Goal: Information Seeking & Learning: Learn about a topic

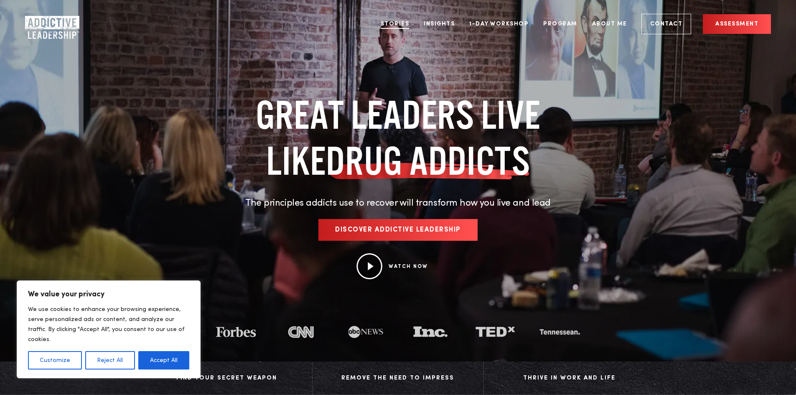
click at [397, 25] on link "Stories" at bounding box center [394, 23] width 41 height 31
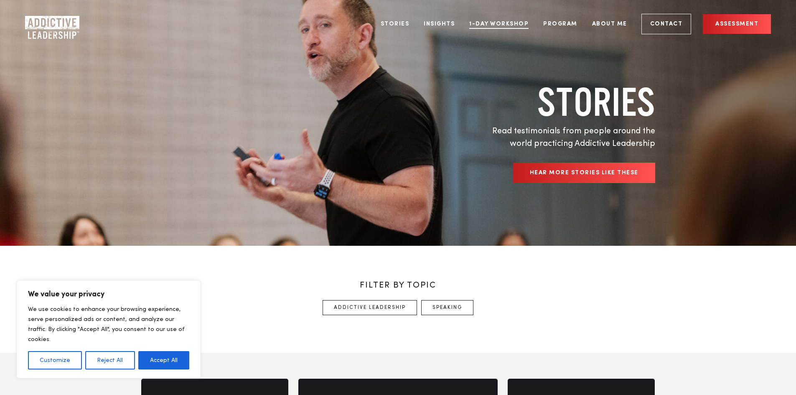
click at [520, 24] on link "1-Day Workshop" at bounding box center [499, 23] width 72 height 31
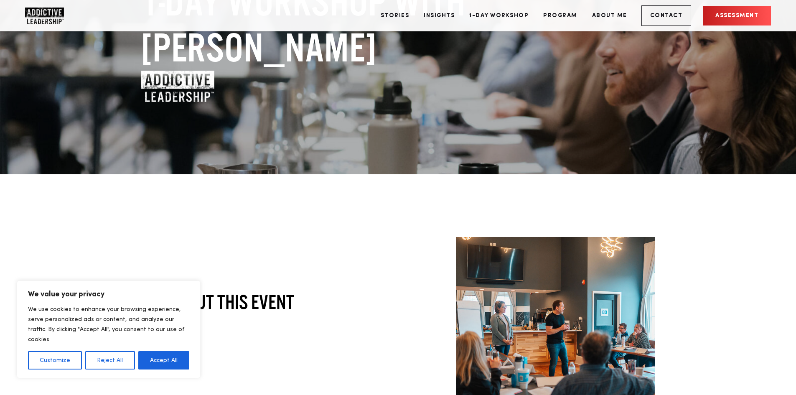
scroll to position [84, 0]
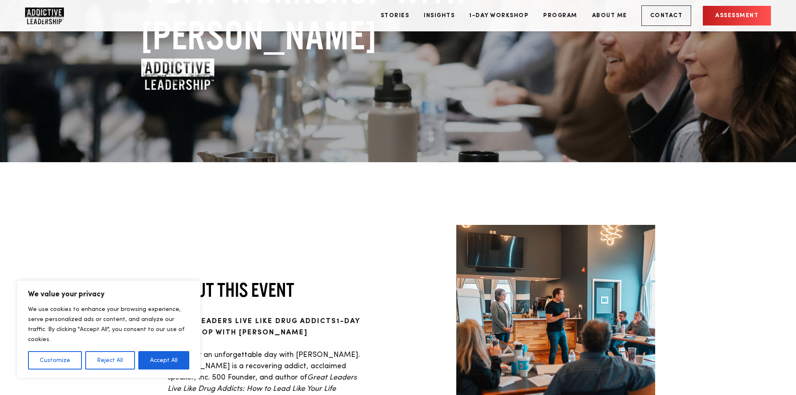
click at [174, 357] on button "Accept All" at bounding box center [163, 360] width 51 height 18
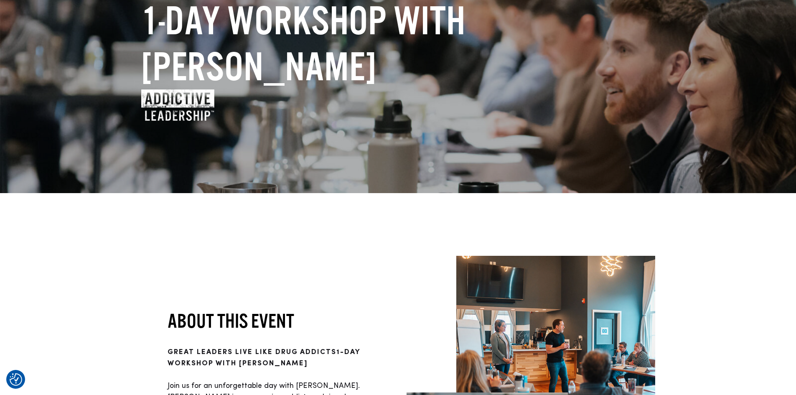
scroll to position [0, 0]
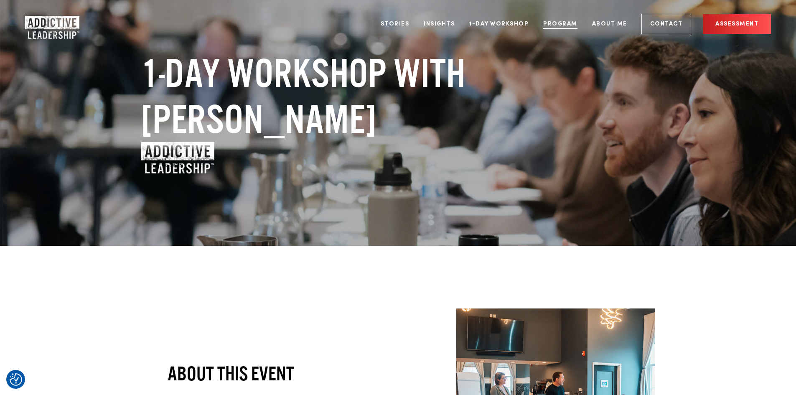
click at [573, 23] on link "Program" at bounding box center [560, 23] width 47 height 31
